Goal: Task Accomplishment & Management: Manage account settings

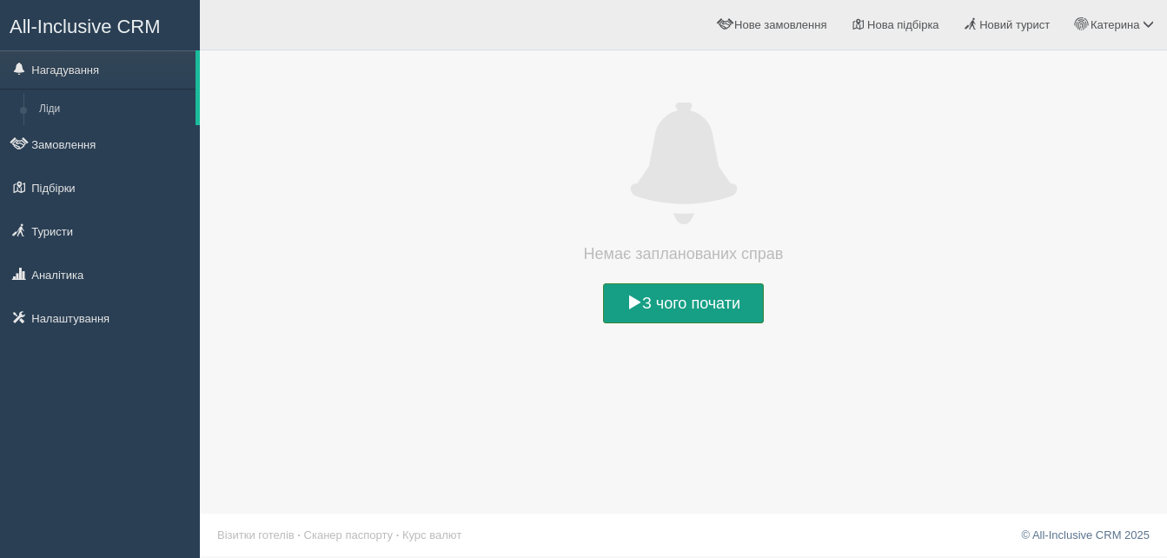
click at [701, 299] on link "З чого почати" at bounding box center [683, 303] width 161 height 40
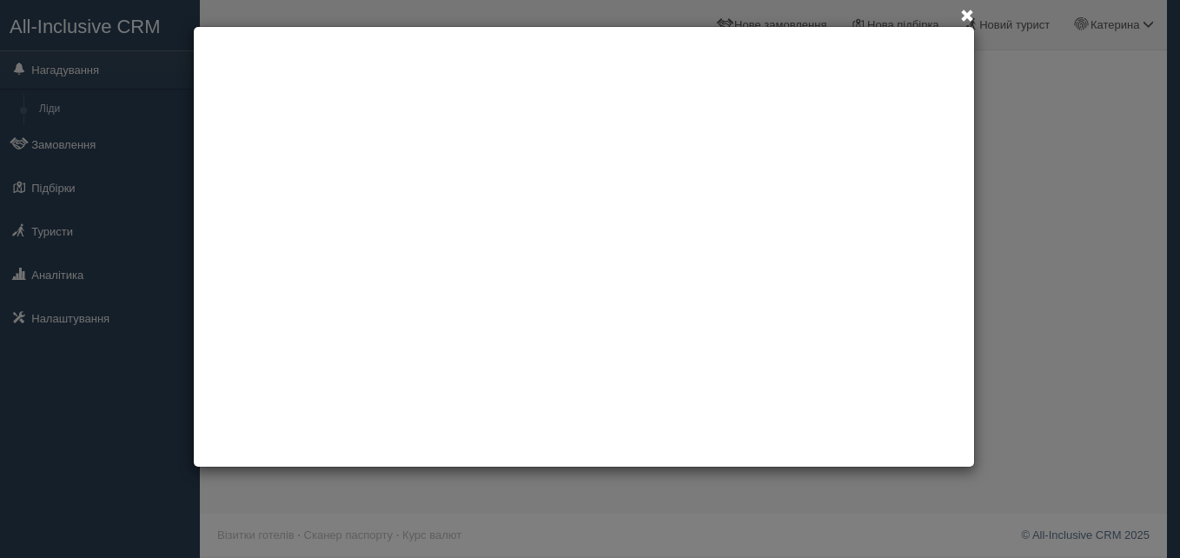
click at [967, 14] on span at bounding box center [967, 17] width 14 height 14
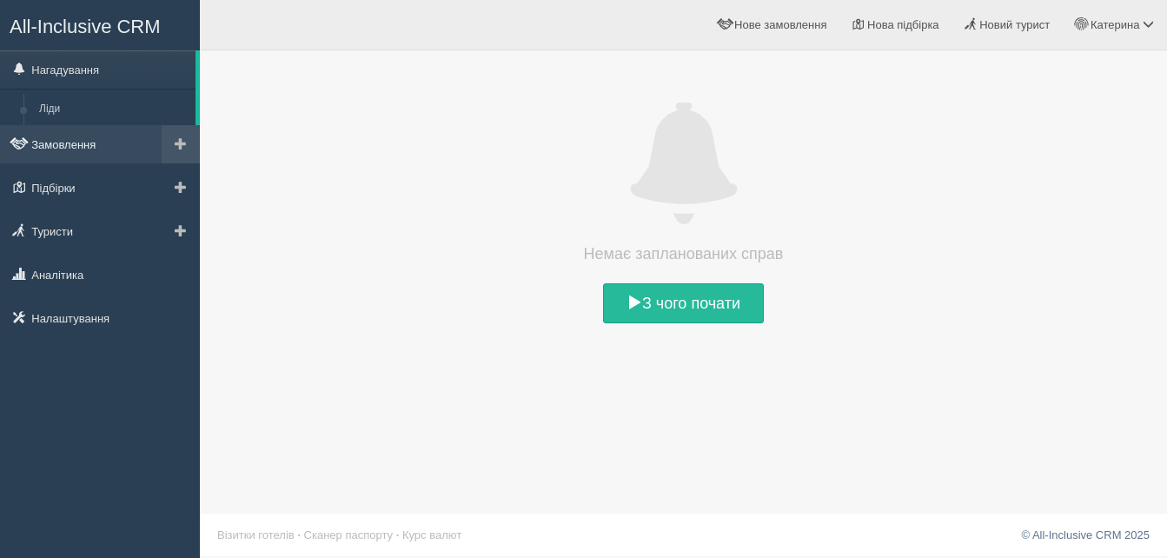
click at [70, 144] on link "Замовлення" at bounding box center [100, 144] width 200 height 38
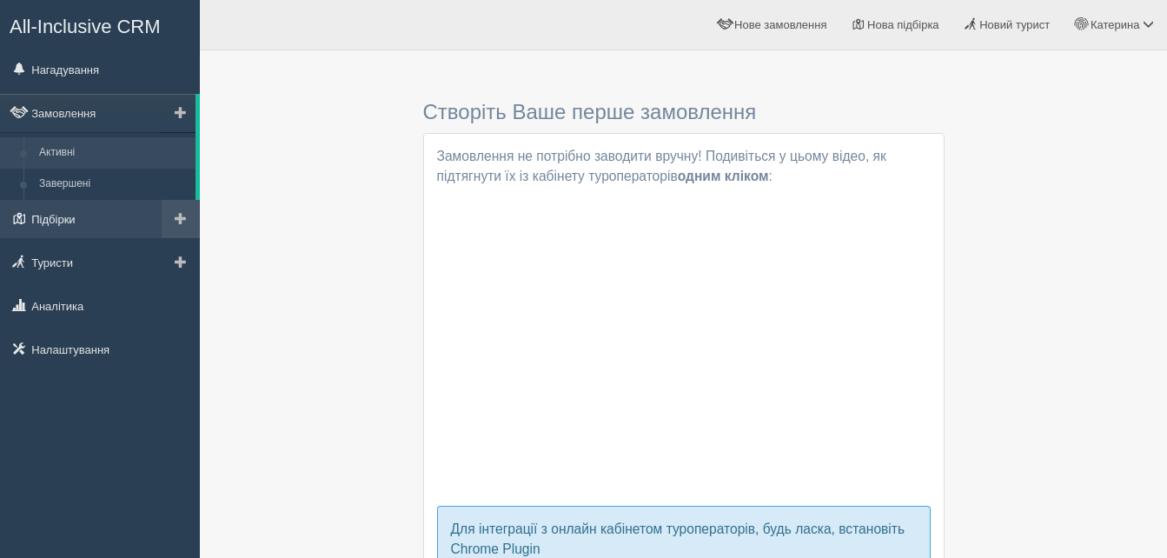
click at [87, 216] on link "Підбірки" at bounding box center [100, 219] width 200 height 38
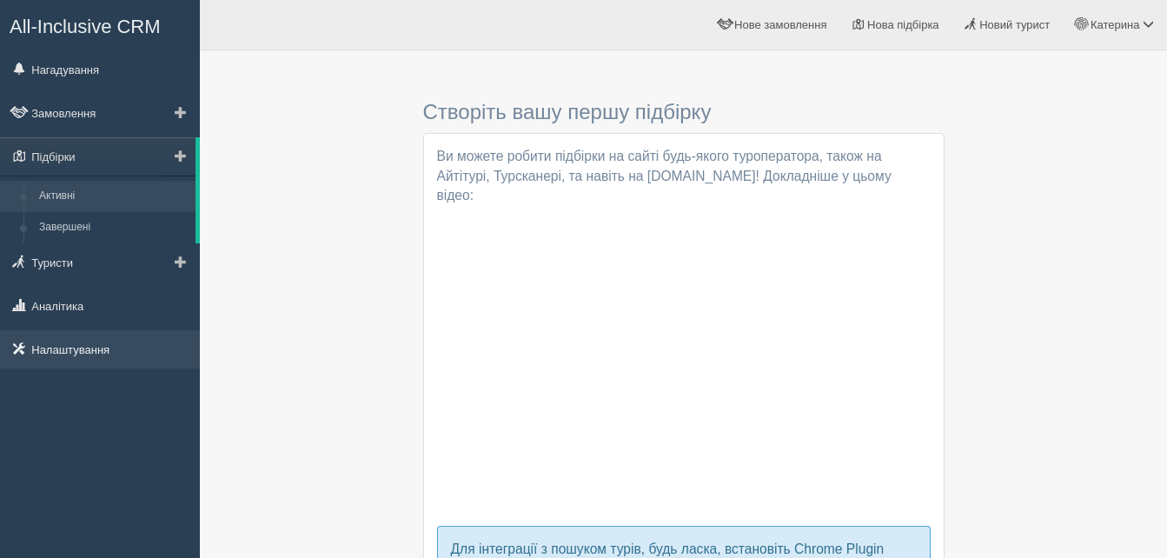
click at [90, 348] on link "Налаштування" at bounding box center [100, 349] width 200 height 38
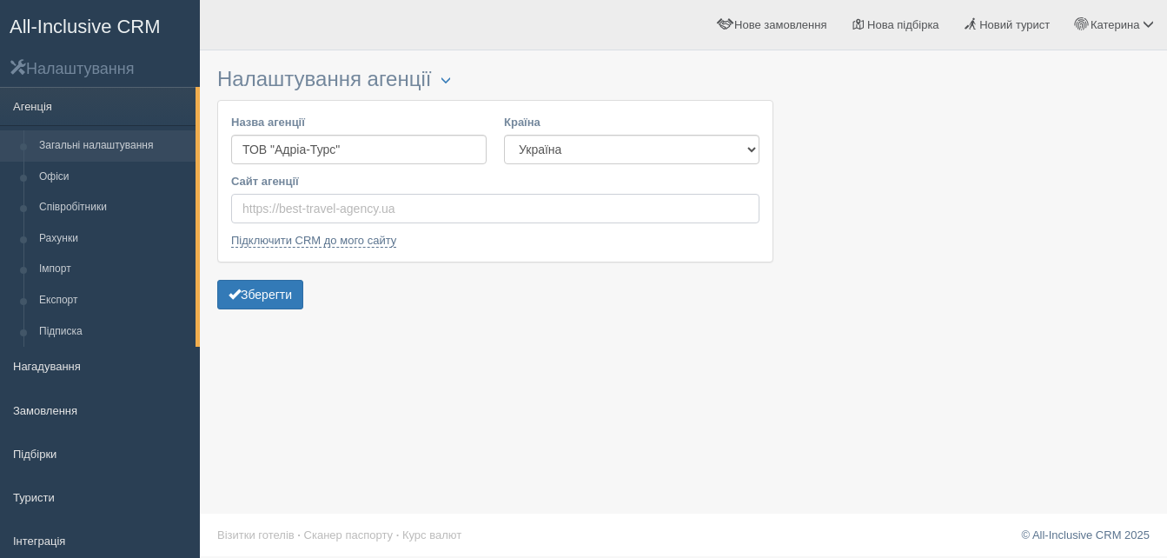
click at [402, 209] on input "Сайт агенції" at bounding box center [495, 209] width 528 height 30
click at [288, 202] on input "Сайт агенції" at bounding box center [495, 209] width 528 height 30
click at [288, 203] on input "Сайт агенції" at bounding box center [495, 209] width 528 height 30
click at [288, 211] on input "Сайт агенції" at bounding box center [495, 209] width 528 height 30
click at [283, 210] on input "Сайт агенції" at bounding box center [495, 209] width 528 height 30
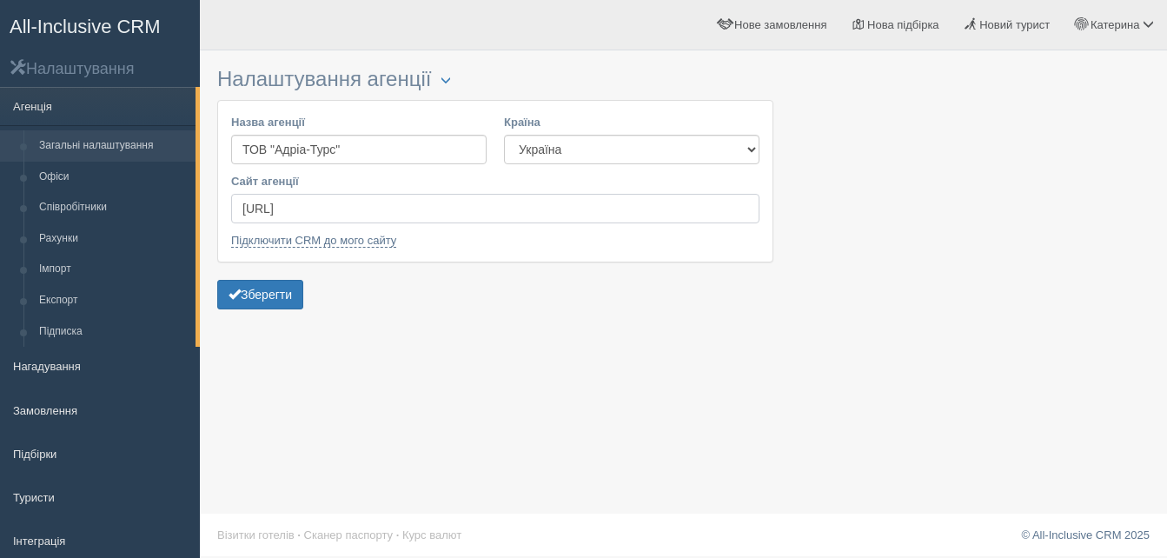
type input "http://adriatours.com.ua"
click at [337, 245] on link "Підключити CRM до мого сайту" at bounding box center [313, 241] width 165 height 14
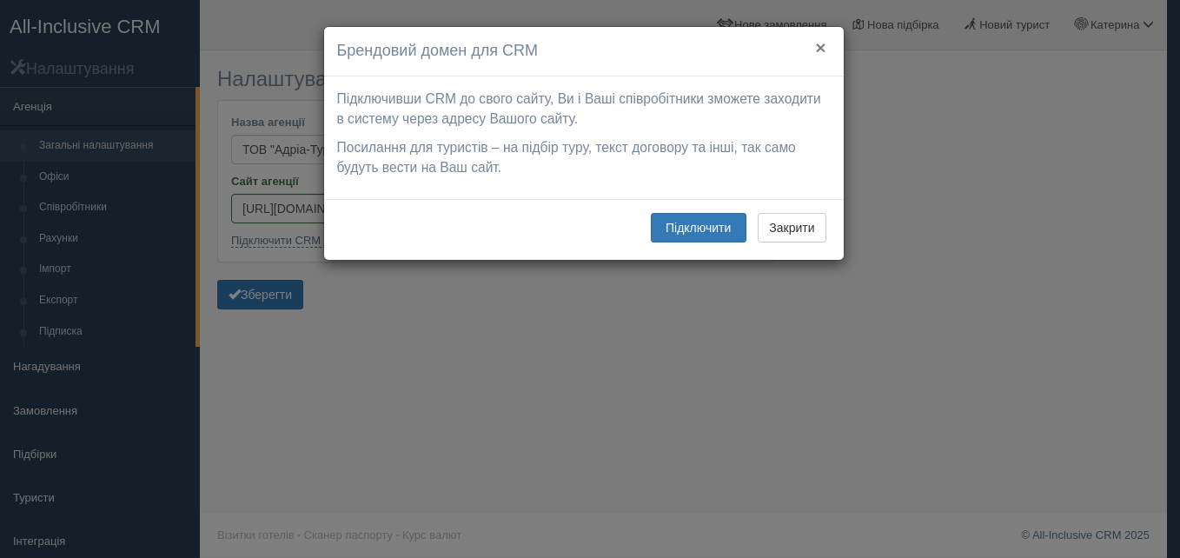
click at [819, 50] on button "×" at bounding box center [820, 47] width 10 height 18
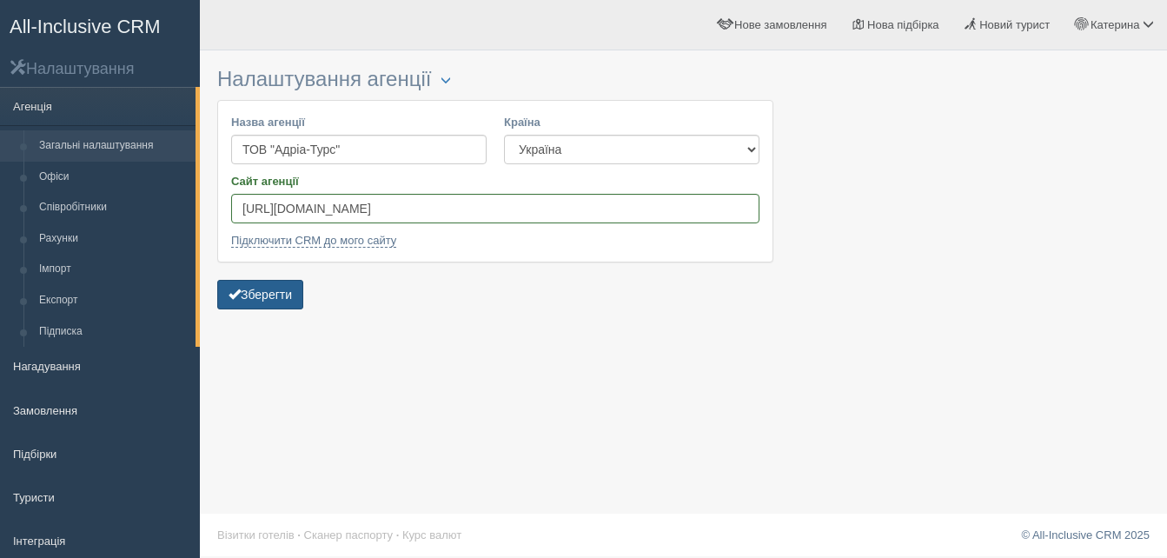
click at [279, 290] on button "Зберегти" at bounding box center [260, 295] width 86 height 30
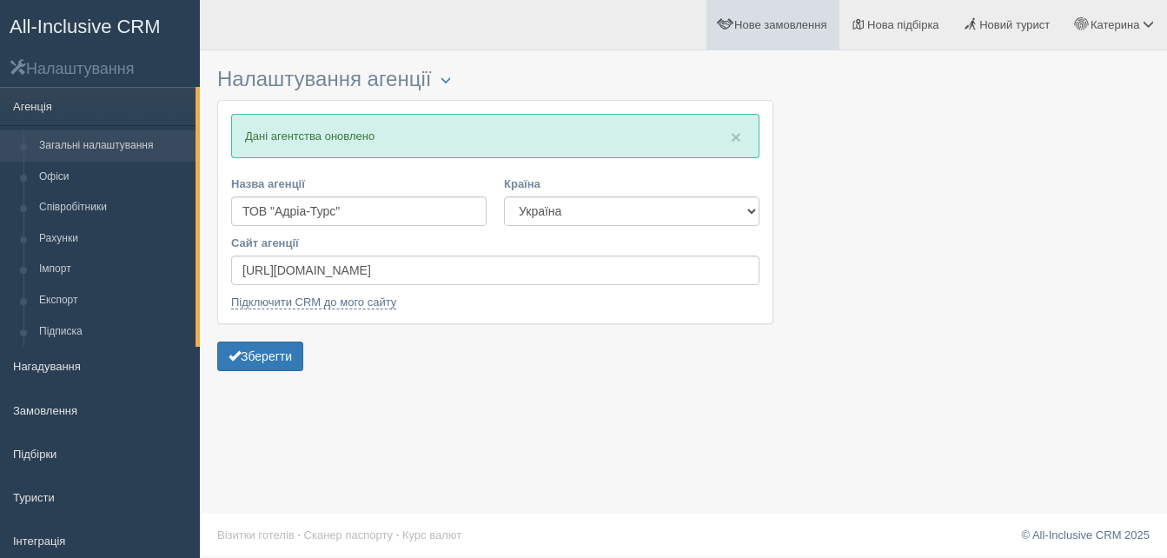
click at [792, 27] on span "Нове замовлення" at bounding box center [780, 24] width 92 height 13
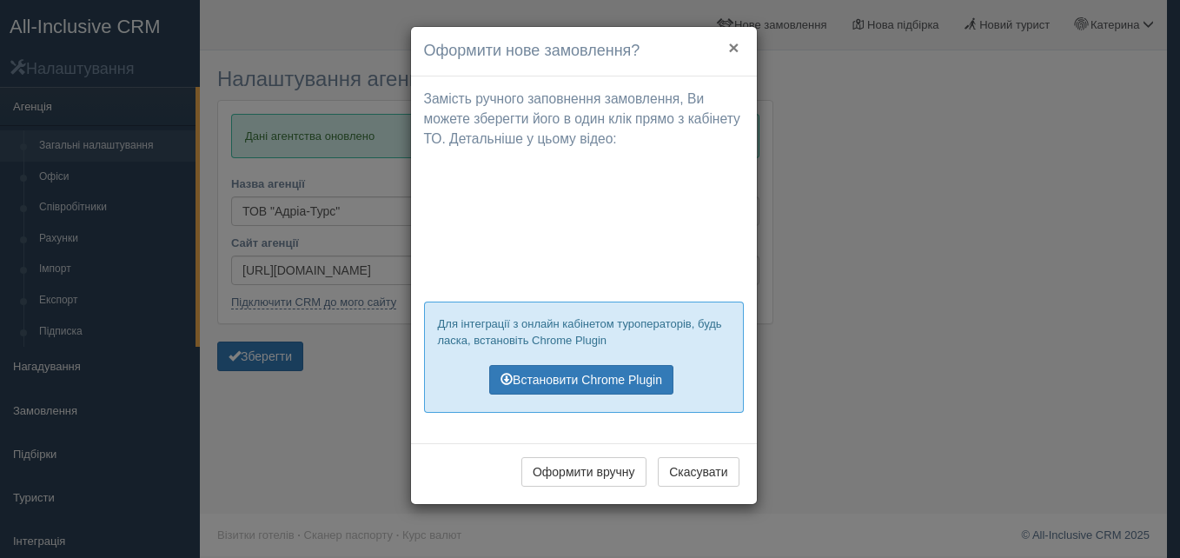
click at [732, 50] on button "×" at bounding box center [733, 47] width 10 height 18
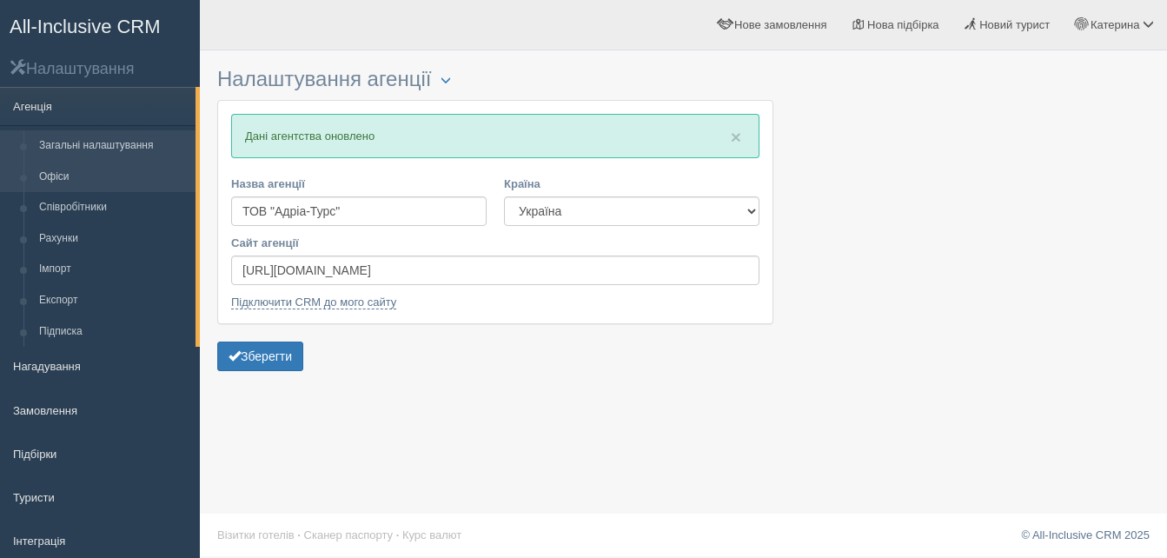
click at [112, 174] on link "Офіси" at bounding box center [113, 177] width 164 height 31
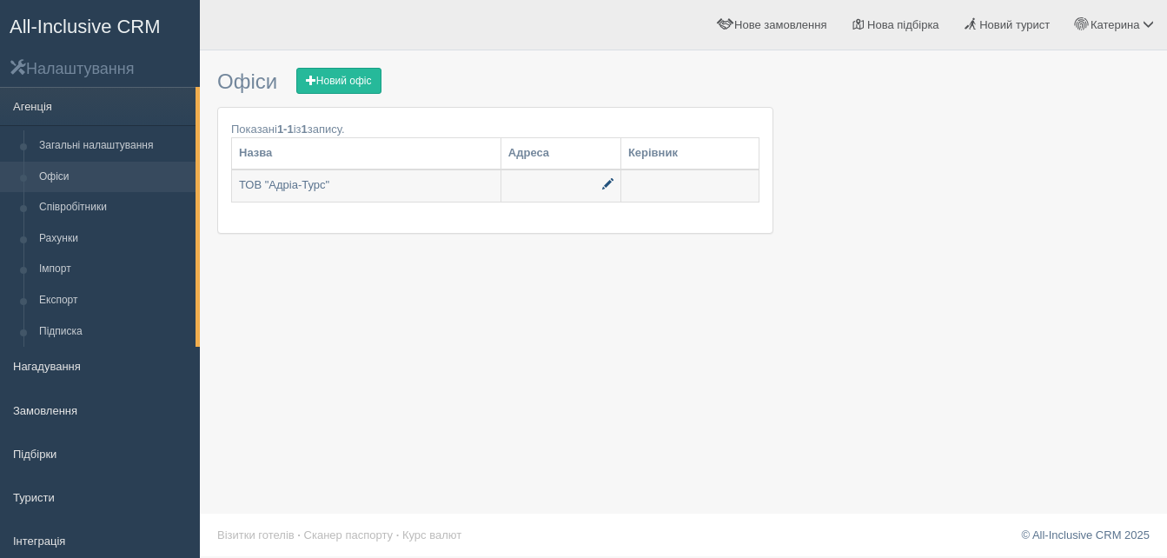
click at [602, 185] on span at bounding box center [607, 183] width 11 height 11
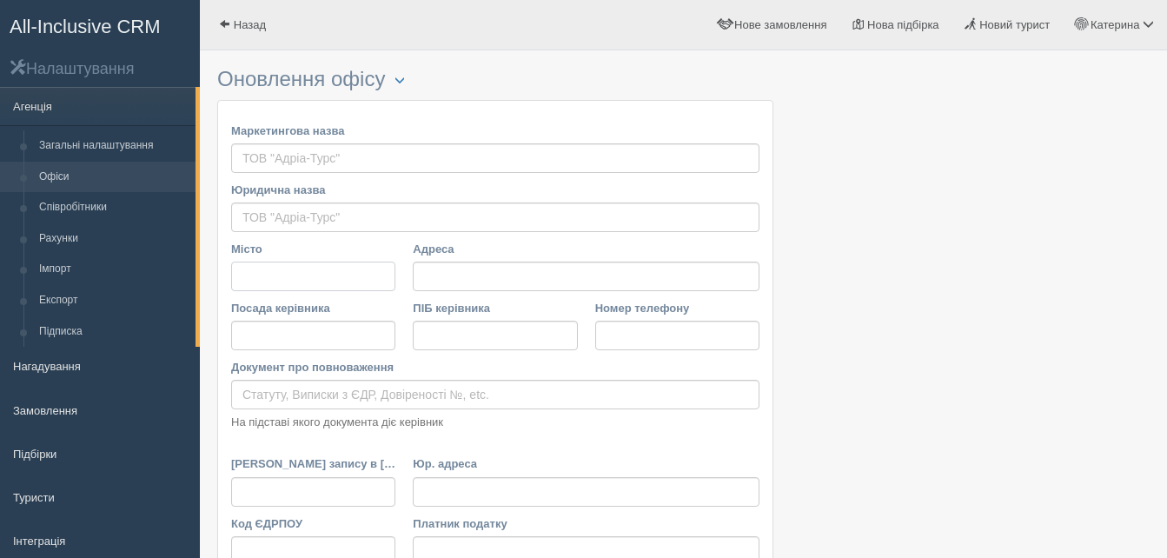
click at [262, 277] on input "Місто" at bounding box center [313, 277] width 164 height 30
type input "Мукачево"
click at [447, 276] on input "Адреса" at bounding box center [586, 277] width 347 height 30
type input "[DEMOGRAPHIC_DATA] 46/2"
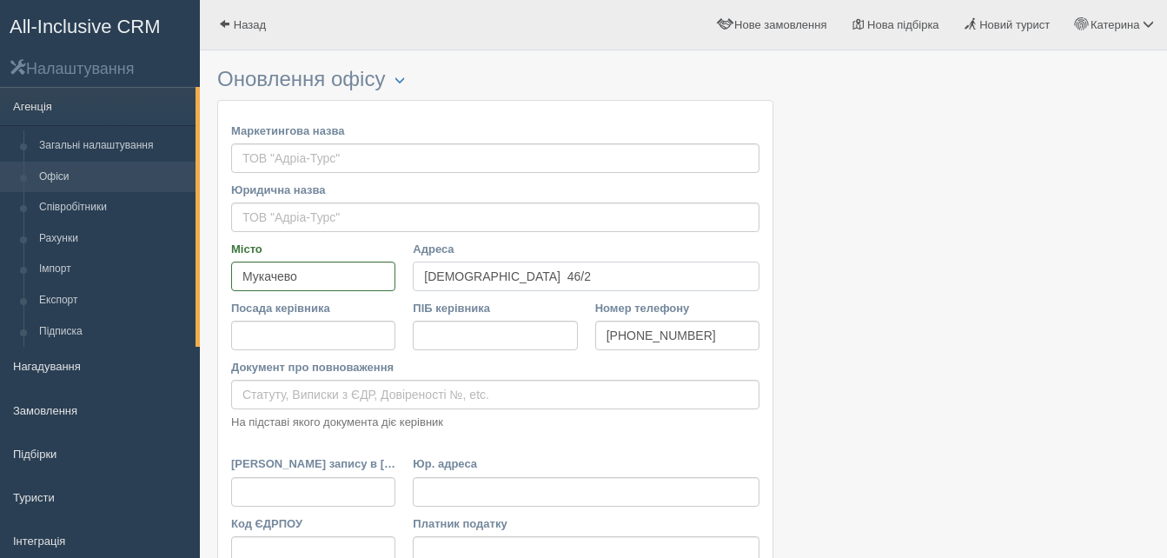
type input "[PHONE_NUMBER]"
click at [290, 334] on input "Посада керівника" at bounding box center [313, 336] width 164 height 30
type input "директор"
click at [440, 328] on input "ПІБ керівника" at bounding box center [495, 336] width 164 height 30
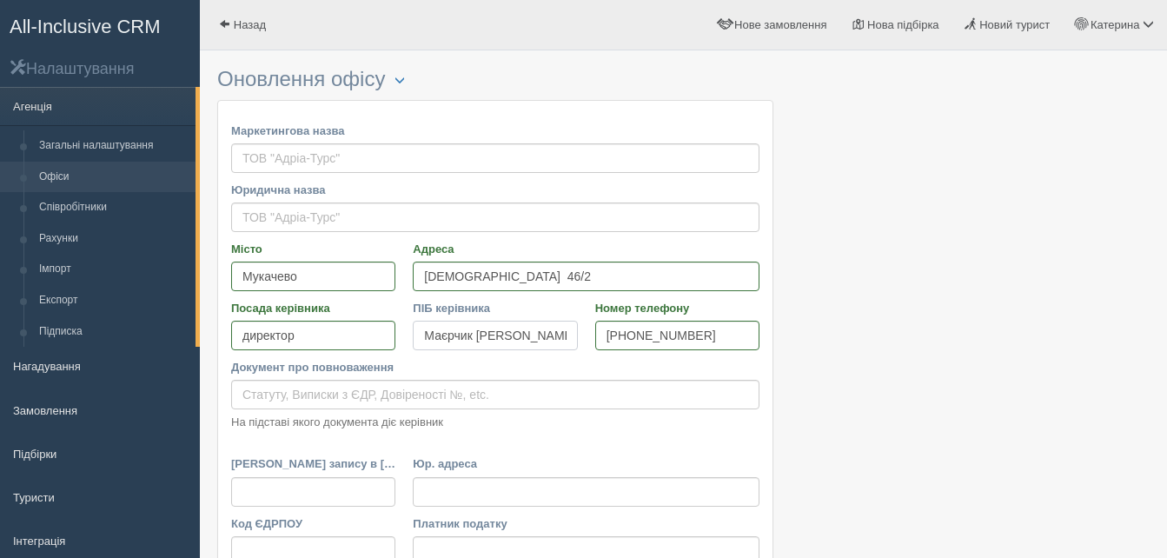
scroll to position [87, 0]
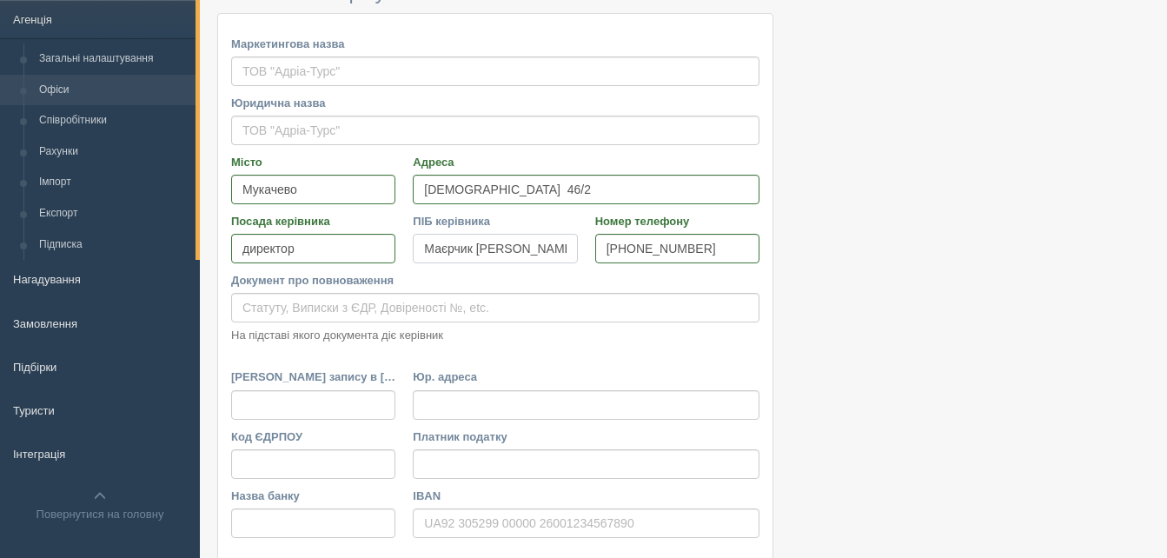
type input "Маєрчик [PERSON_NAME].З."
click at [271, 308] on input "Документ про повноваження" at bounding box center [495, 308] width 528 height 30
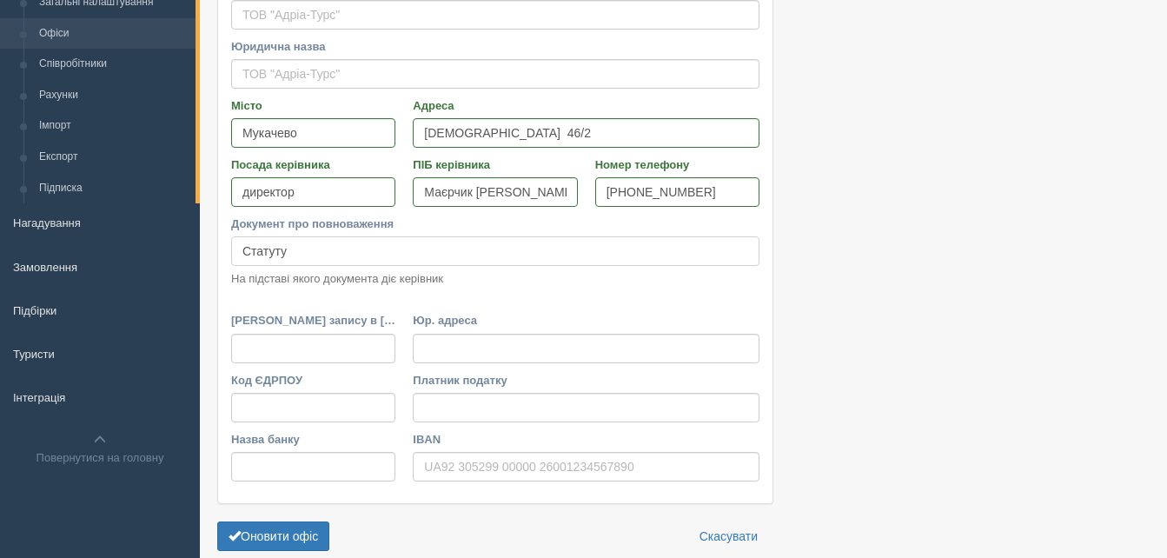
scroll to position [174, 0]
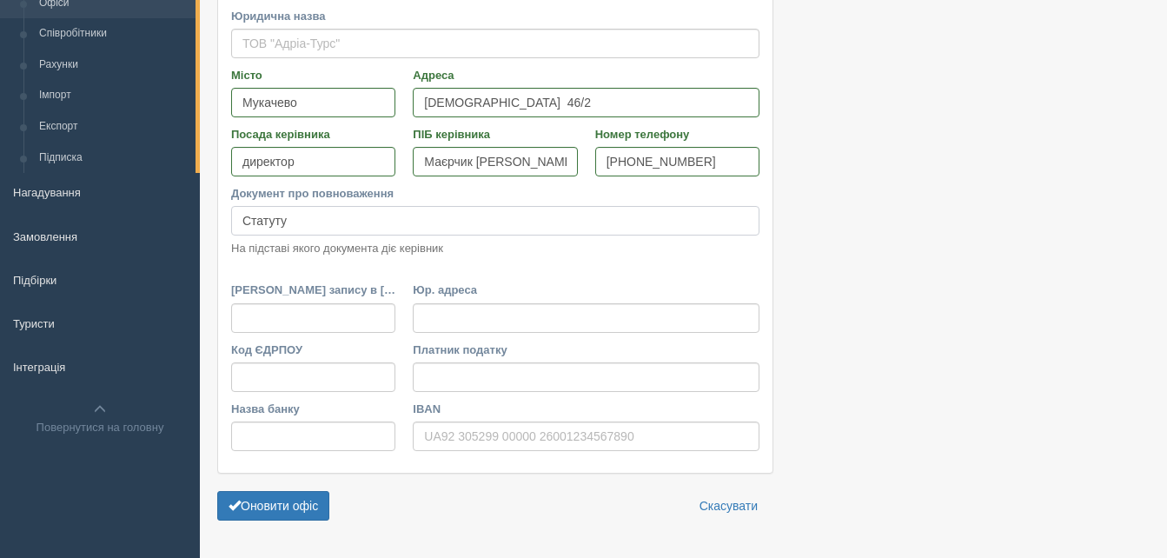
type input "Статуту"
click at [301, 315] on input "[PERSON_NAME] запису в [GEOGRAPHIC_DATA]" at bounding box center [313, 318] width 164 height 30
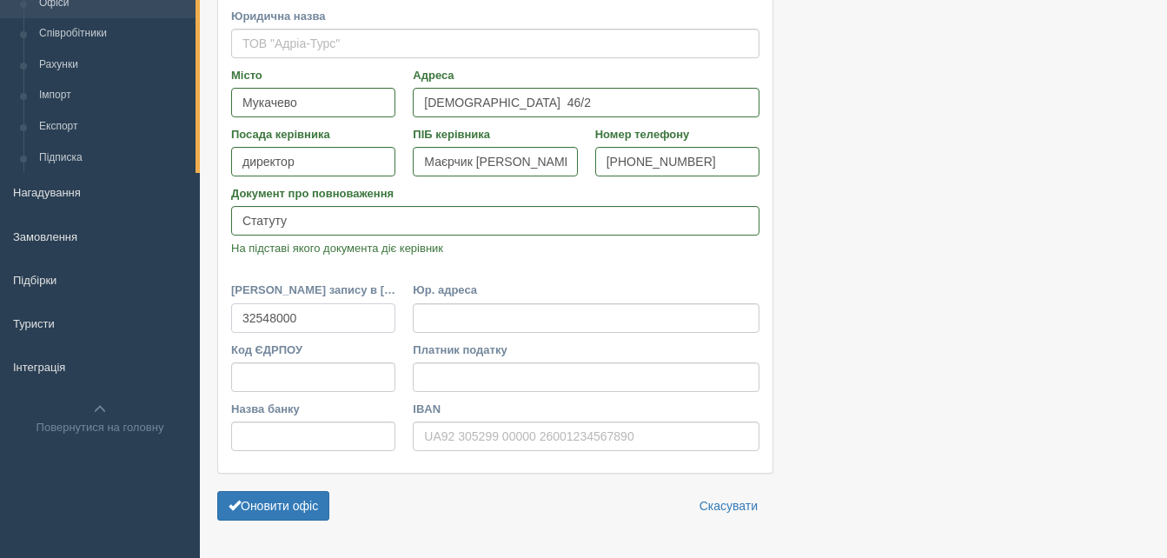
type input "32548000"
click at [454, 314] on input "Юр. адреса" at bounding box center [586, 318] width 347 height 30
click at [420, 316] on input "Мира 30" at bounding box center [586, 318] width 347 height 30
click at [480, 318] on input "Пл. Мира 30" at bounding box center [586, 318] width 347 height 30
click at [295, 374] on input "Код ЄДРПОУ" at bounding box center [313, 377] width 164 height 30
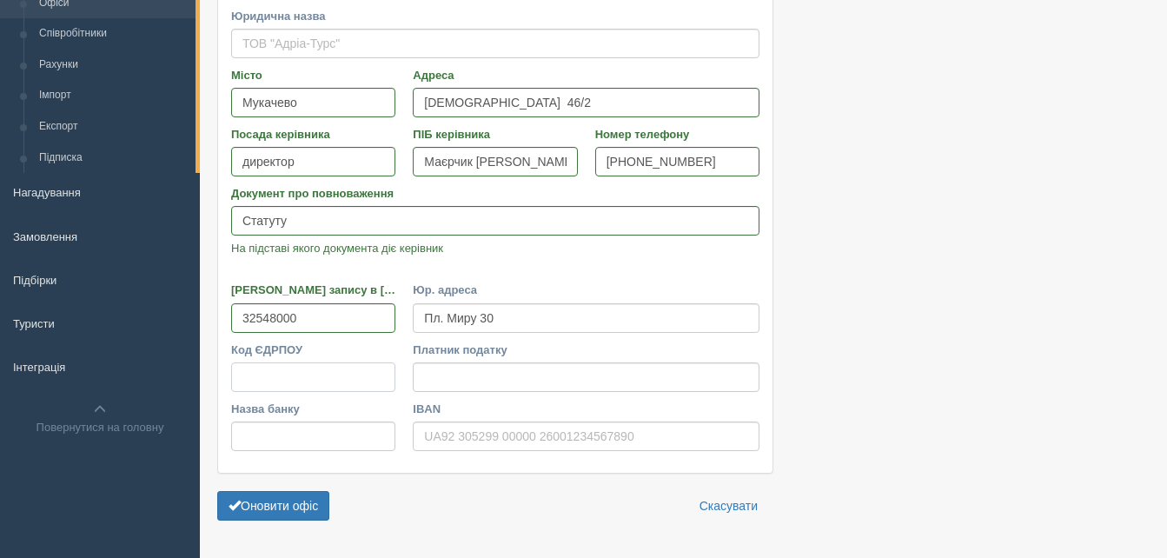
type input "Пл. Миру 30"
click at [427, 376] on input "Платник податку" at bounding box center [586, 377] width 347 height 30
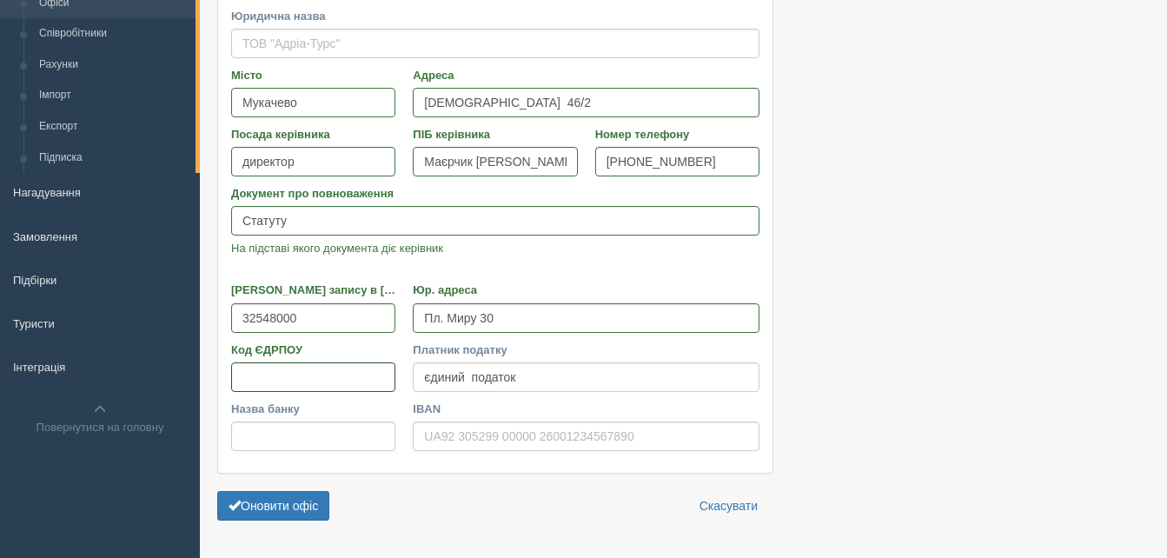
click at [288, 379] on input "Код ЄДРПОУ" at bounding box center [313, 377] width 164 height 30
type input "єдиний податок"
type input "32548000"
click at [293, 436] on input "Назва банку" at bounding box center [313, 436] width 164 height 30
type input "П"
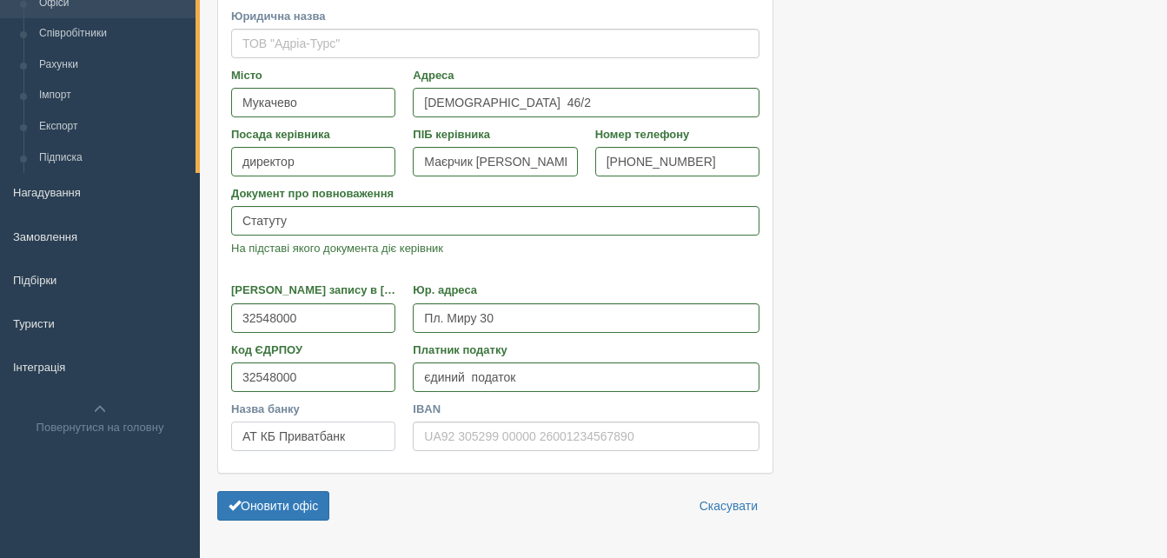
type input "АТ КБ Приватбанк"
click at [419, 438] on input "IBAN" at bounding box center [586, 436] width 347 height 30
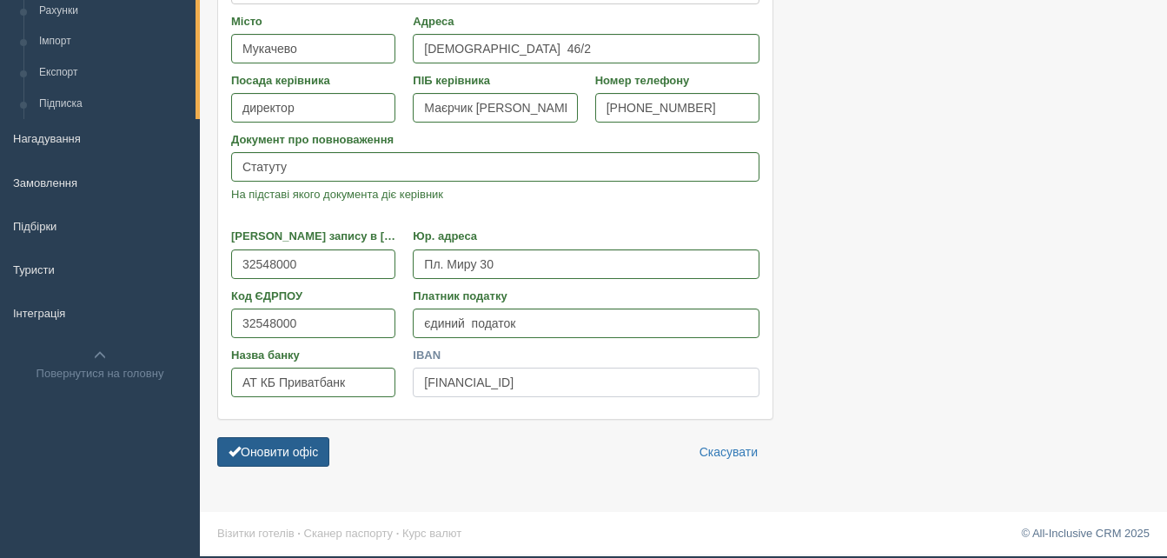
type input "UA163052990000026009003600638"
click at [252, 455] on button "Оновити офіс" at bounding box center [273, 452] width 112 height 30
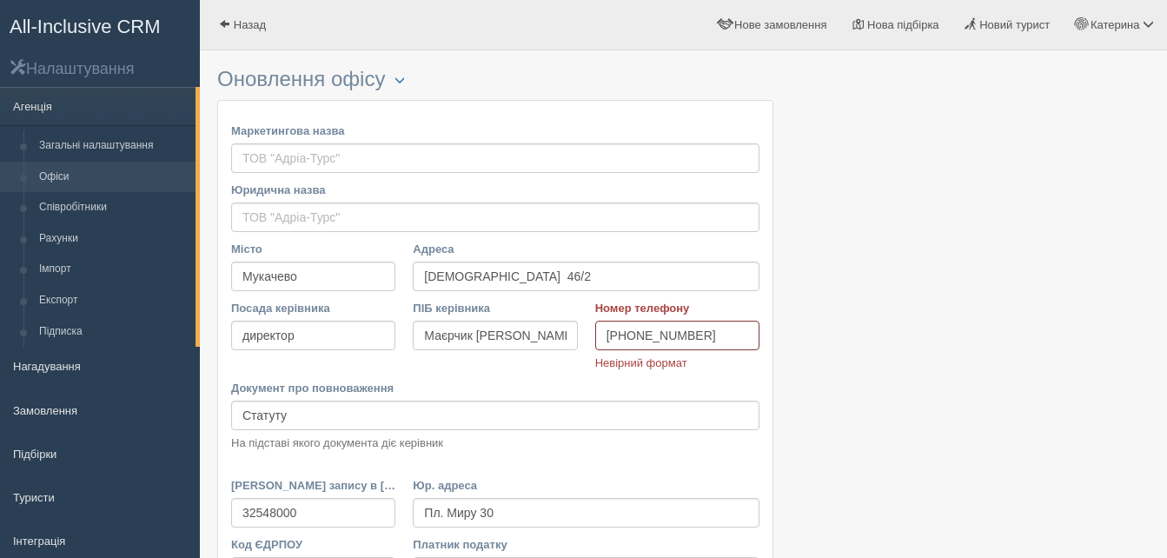
click at [641, 333] on input "[PHONE_NUMBER]" at bounding box center [677, 336] width 164 height 30
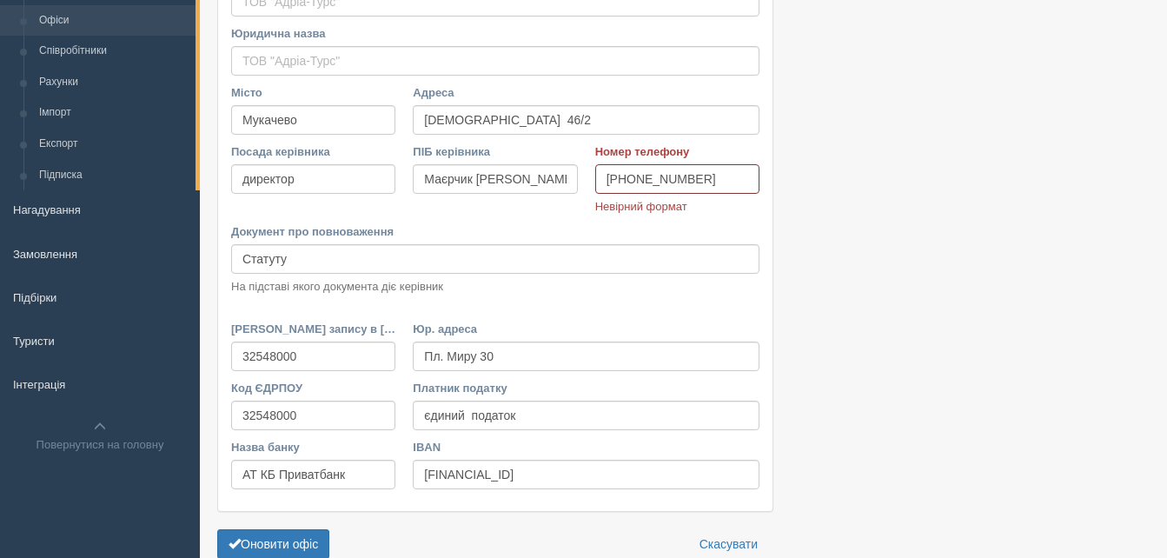
scroll to position [248, 0]
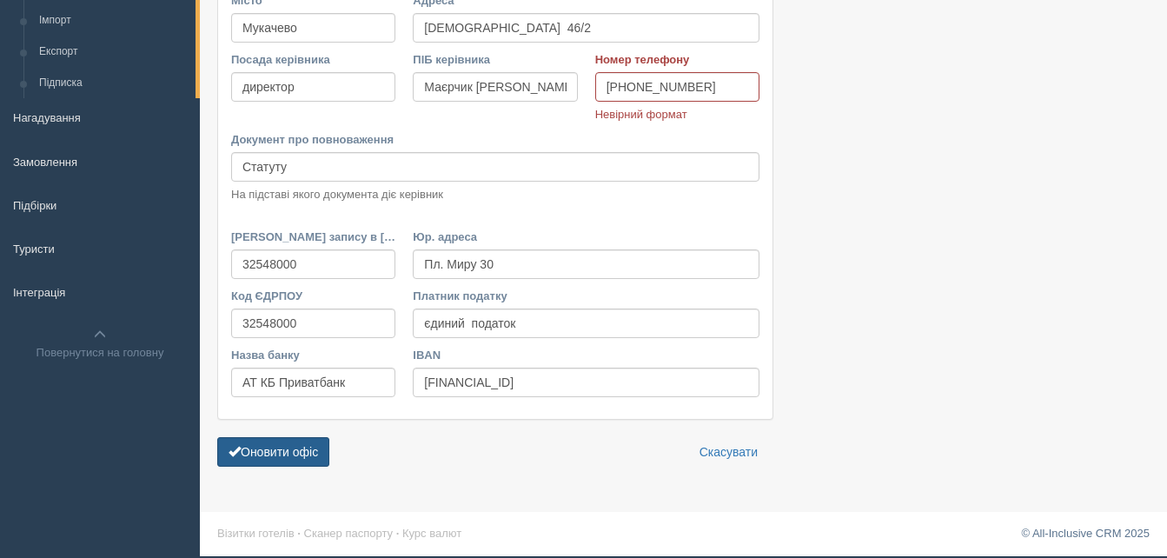
click at [262, 447] on button "Оновити офіс" at bounding box center [273, 452] width 112 height 30
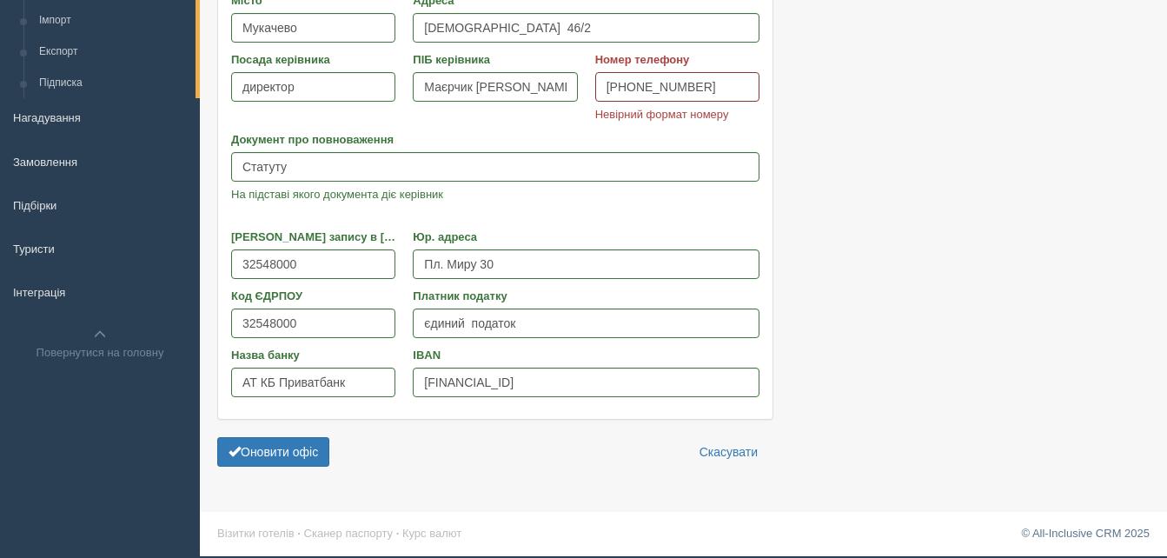
click at [702, 87] on input "+380 50 675 186x" at bounding box center [677, 87] width 164 height 30
click at [702, 85] on input "+380 50 675 186x" at bounding box center [677, 87] width 164 height 30
type input "+380 50 675 1865"
click at [287, 449] on button "Оновити офіс" at bounding box center [273, 452] width 112 height 30
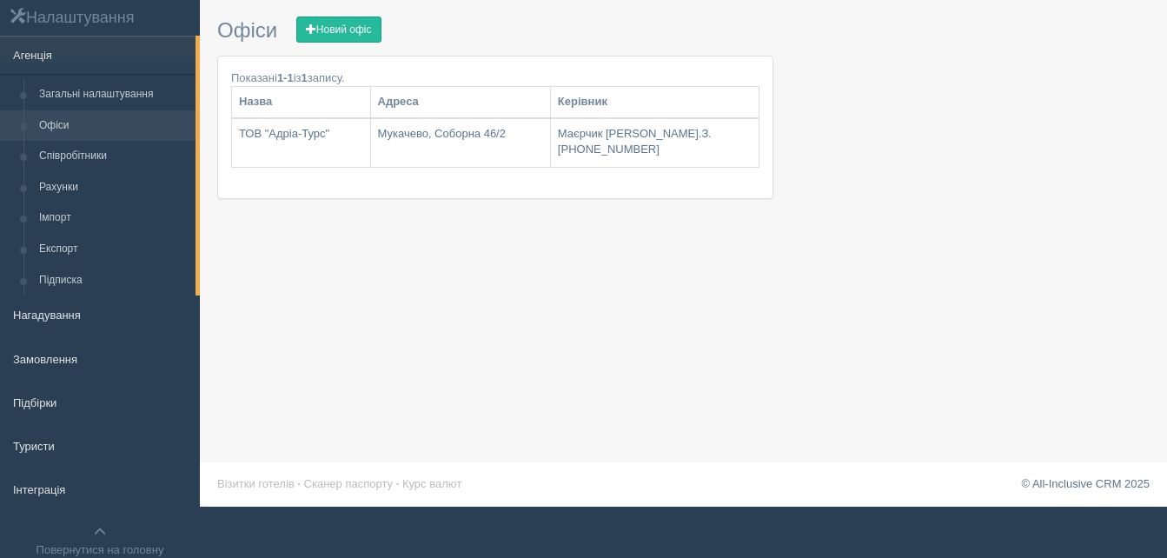
scroll to position [97, 0]
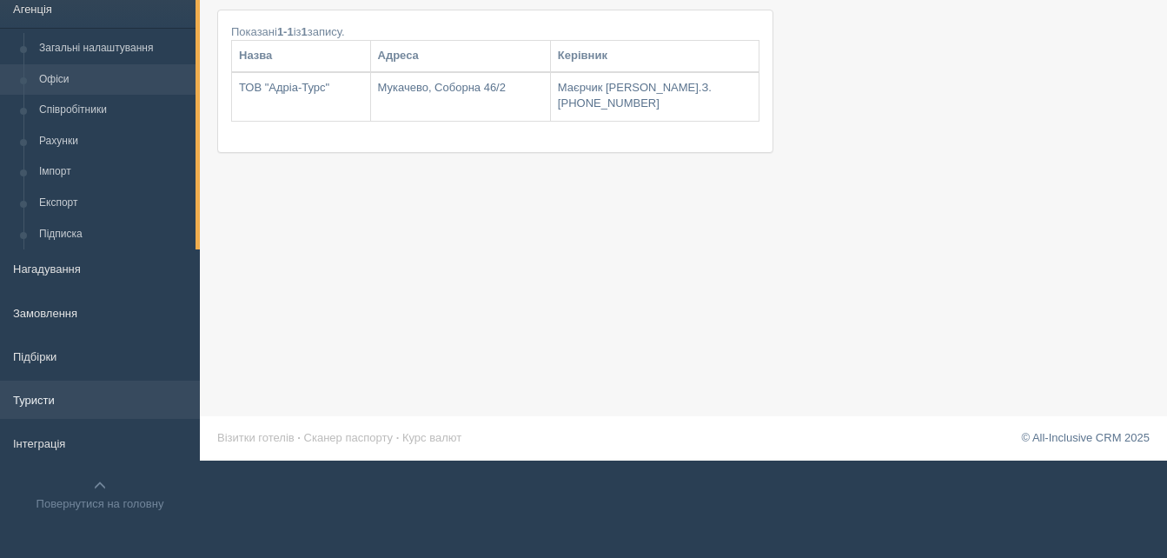
click at [98, 399] on link "Туристи" at bounding box center [100, 400] width 200 height 38
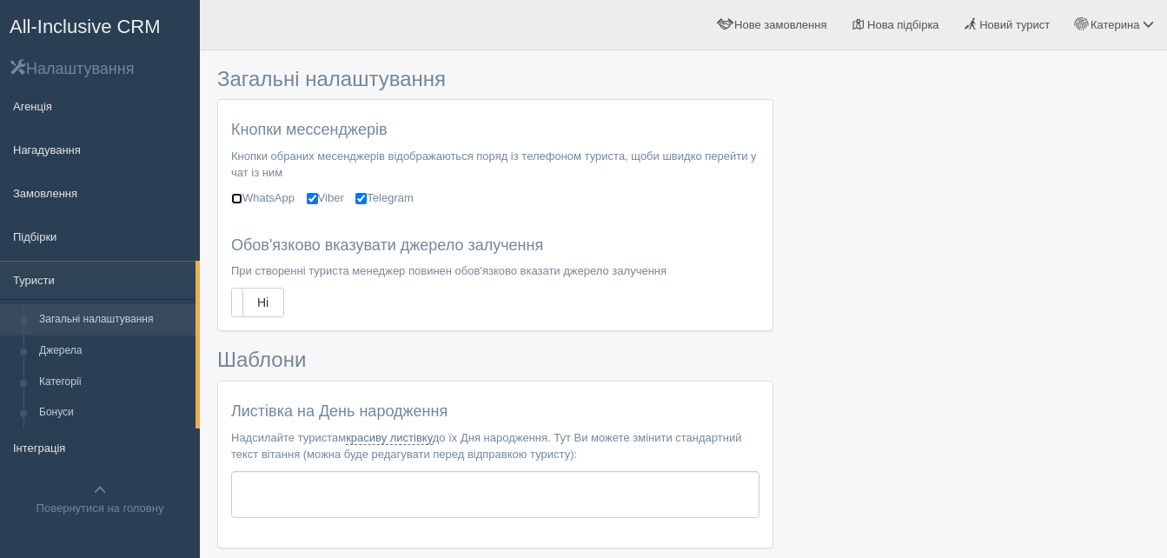
click at [235, 198] on input"] "WhatsApp" at bounding box center [236, 198] width 11 height 11
checkbox input"] "true"
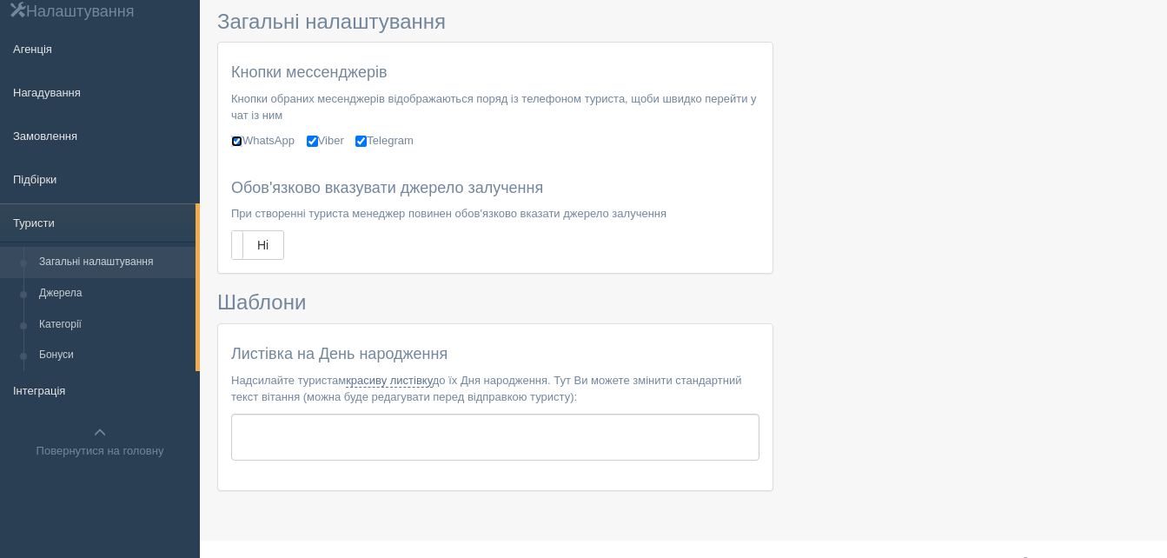
scroll to position [86, 0]
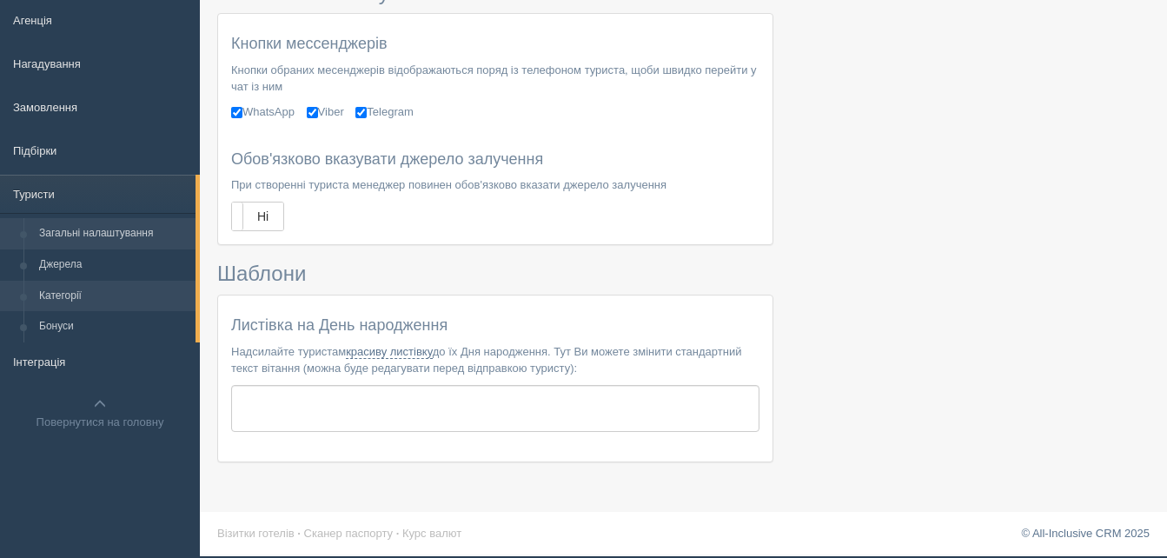
click at [99, 295] on link "Категорії" at bounding box center [113, 296] width 164 height 31
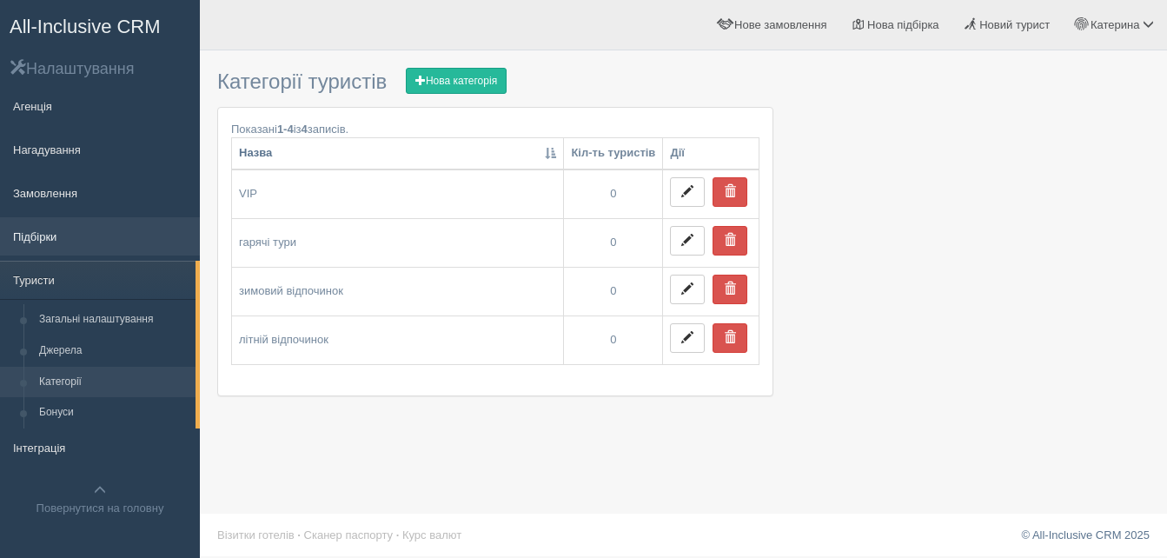
click at [78, 228] on link "Підбірки" at bounding box center [100, 236] width 200 height 38
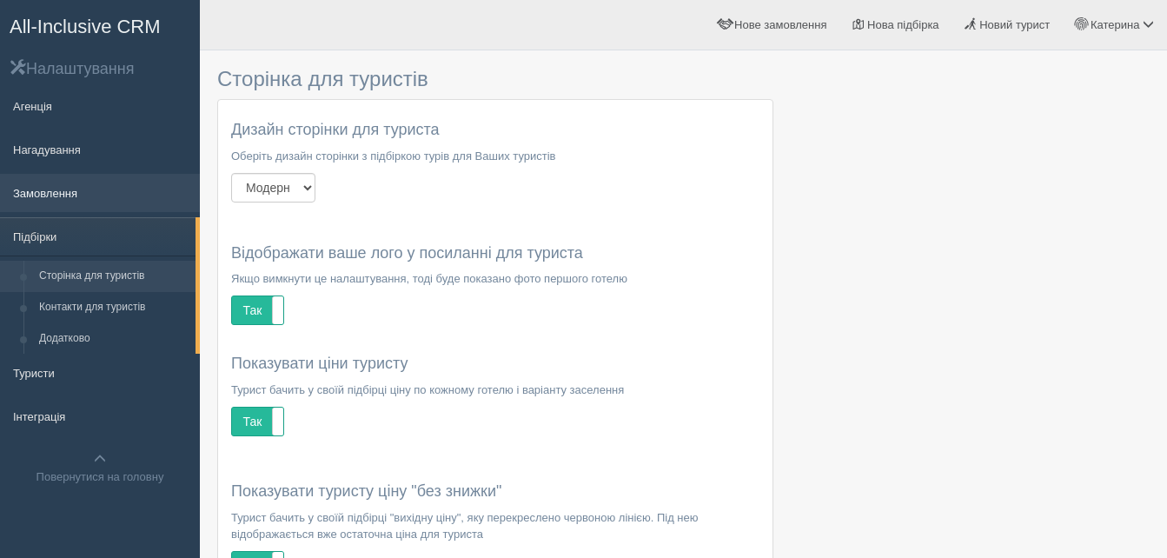
click at [88, 196] on link "Замовлення" at bounding box center [100, 193] width 200 height 38
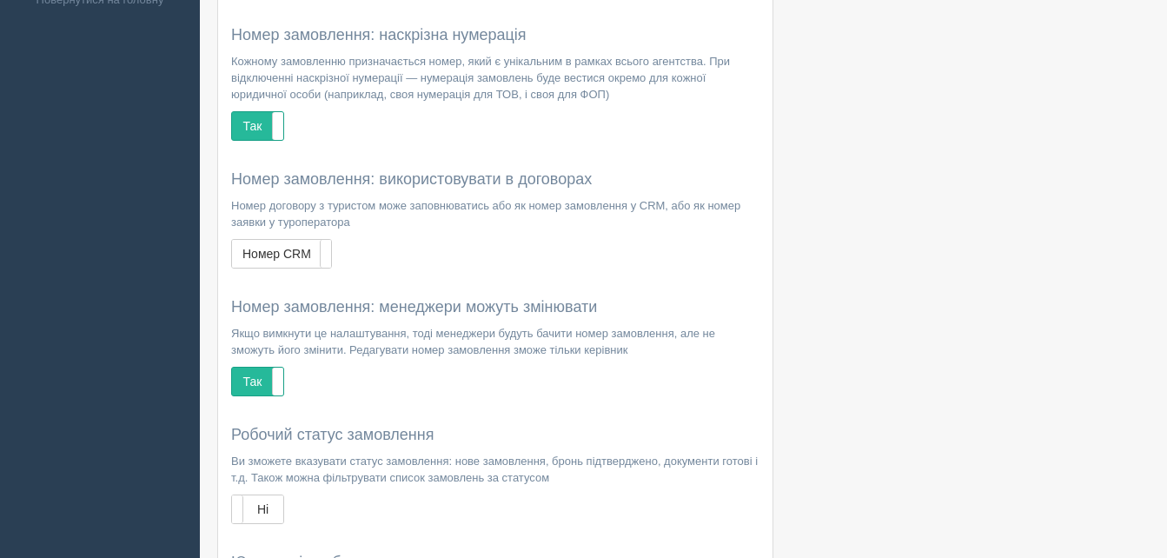
scroll to position [608, 0]
